Goal: Information Seeking & Learning: Learn about a topic

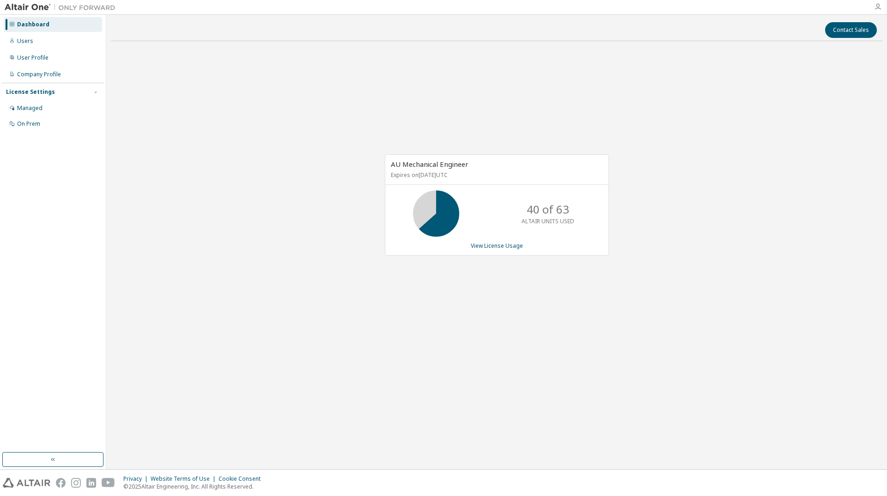
click at [878, 10] on icon "button" at bounding box center [877, 6] width 7 height 7
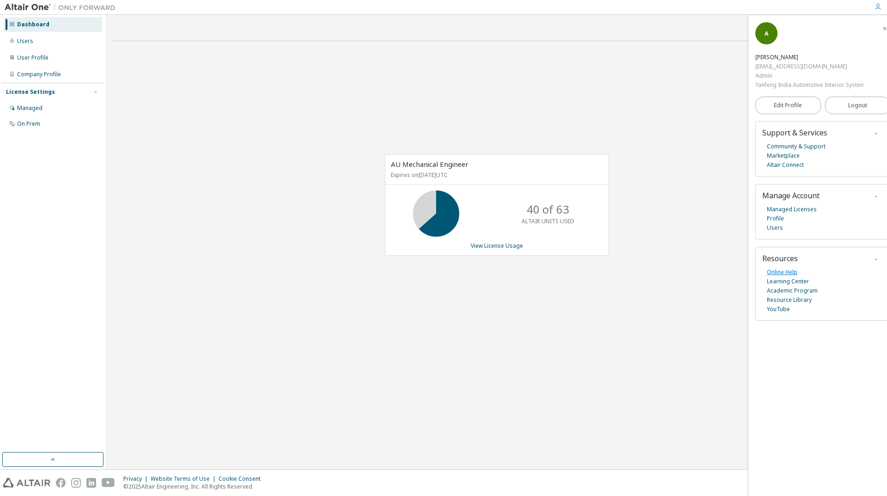
click at [781, 269] on link "Online Help" at bounding box center [782, 271] width 30 height 9
click at [789, 281] on link "Learning Center" at bounding box center [788, 281] width 42 height 9
